Goal: Check status: Check status

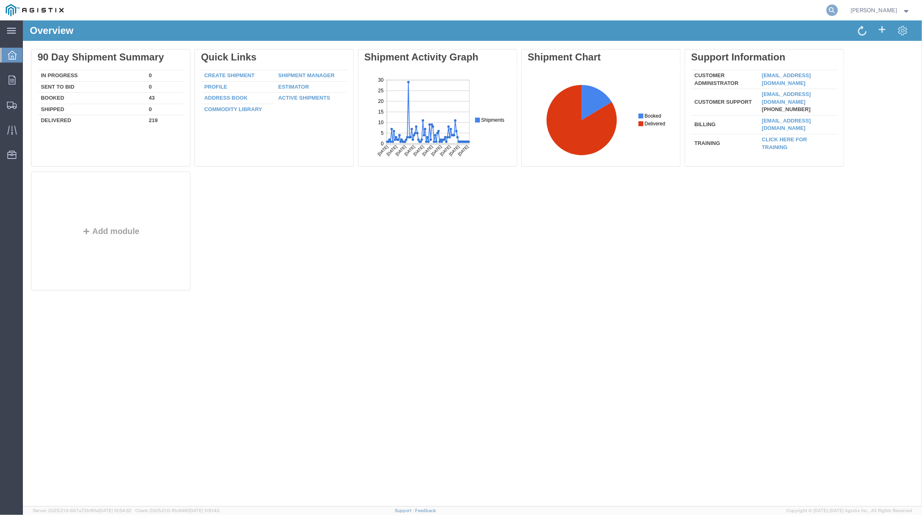
click at [833, 13] on icon at bounding box center [831, 9] width 11 height 11
click at [634, 11] on input "search" at bounding box center [702, 10] width 248 height 20
paste input "56405499"
type input "56405499"
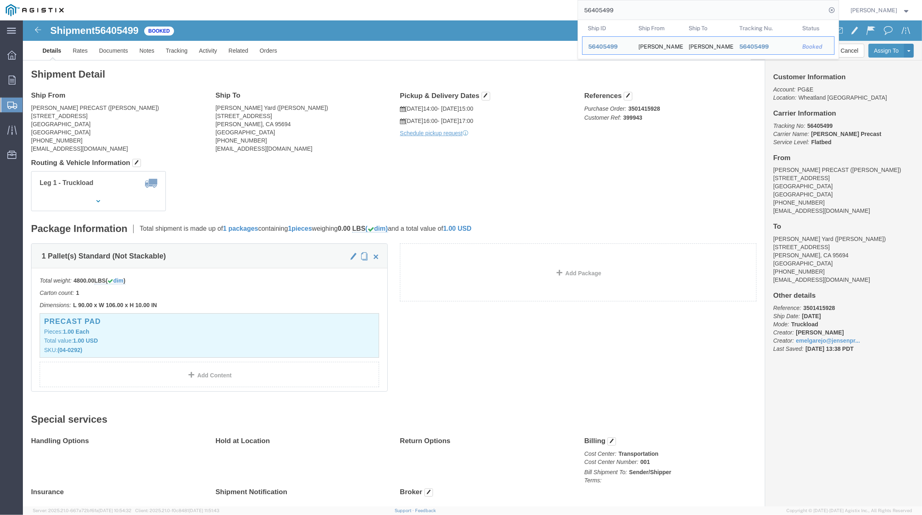
click div "Handling Options Hold at Location Return Options Billing Cost Center: Transport…"
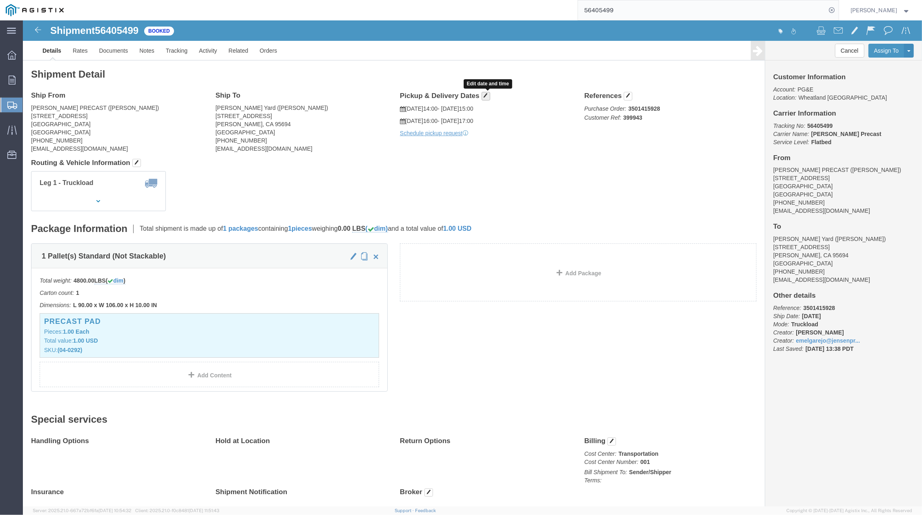
click span "button"
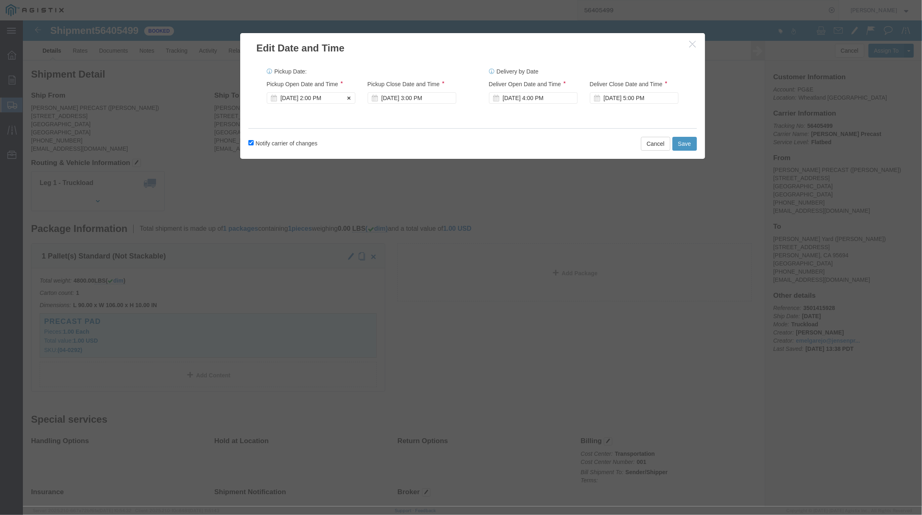
click div "[DATE] 2:00 PM"
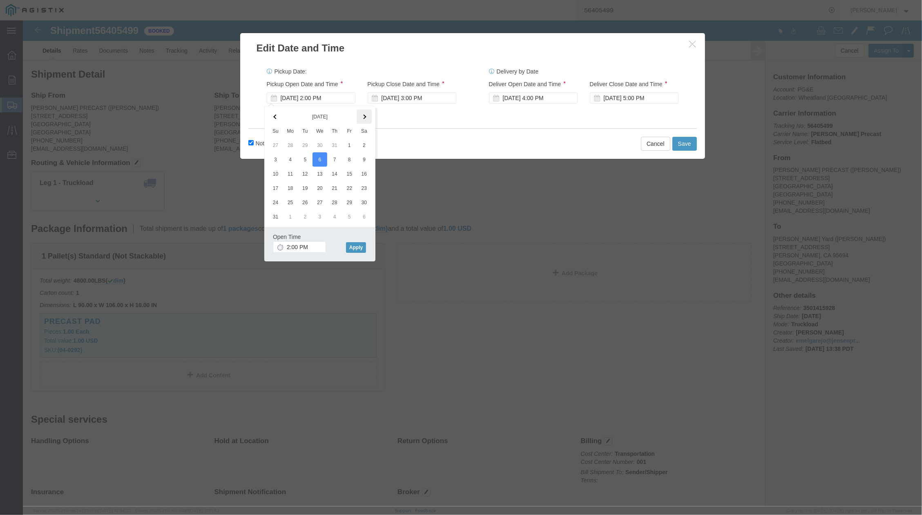
click th
click button "Apply"
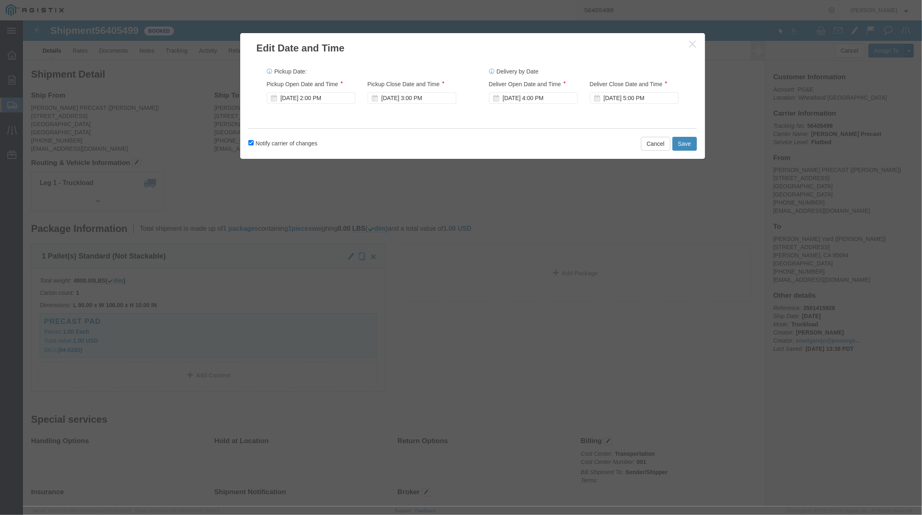
click button "Save"
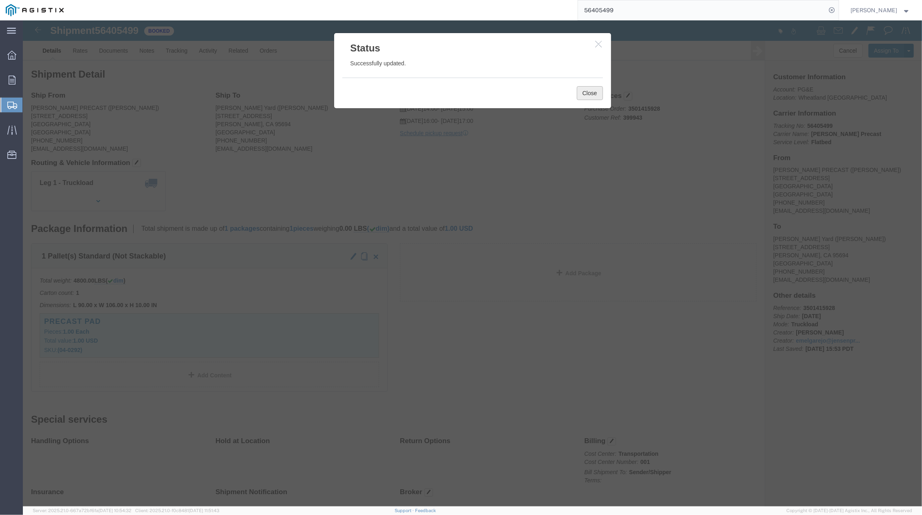
click button "Close"
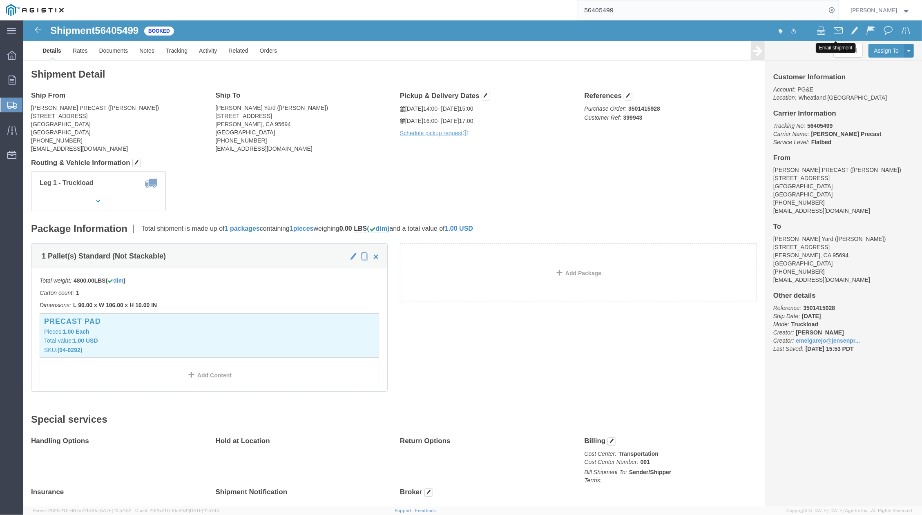
click span
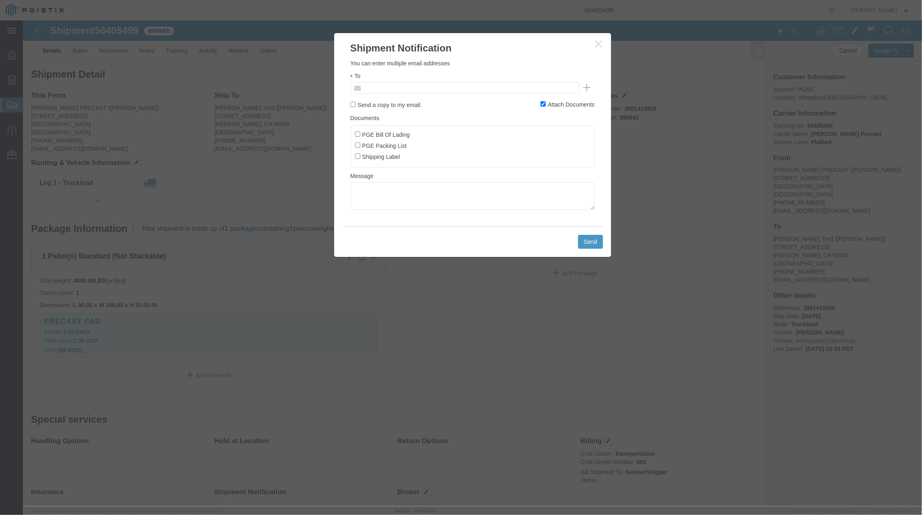
click input "text"
type input "e"
type input "[EMAIL_ADDRESS][DOMAIN_NAME]"
click button "Send"
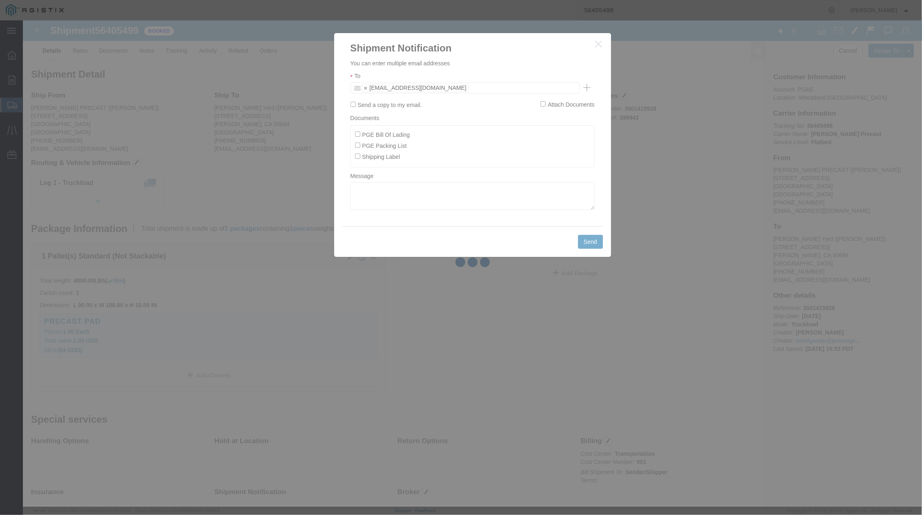
checkbox input "false"
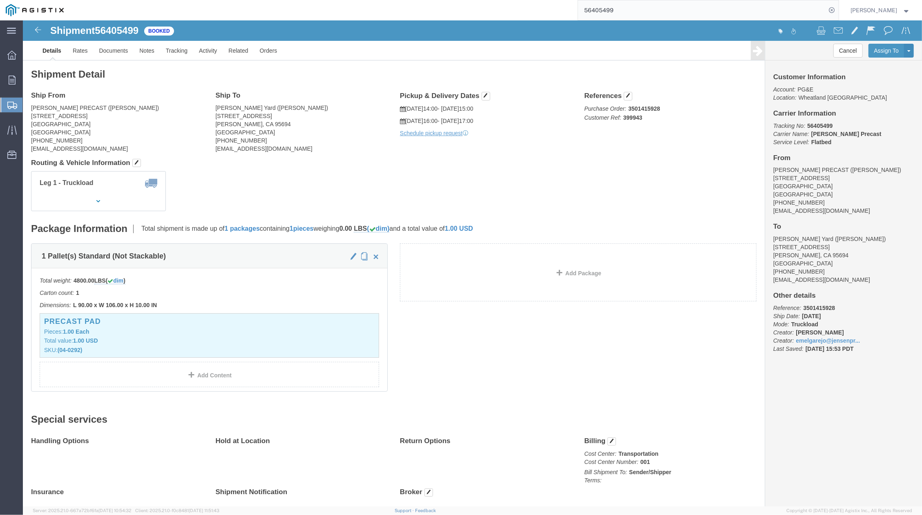
click div "Cancel Assign To Clone Shipment Save As Template Customer Information Account: …"
